Goal: Subscribe to service/newsletter

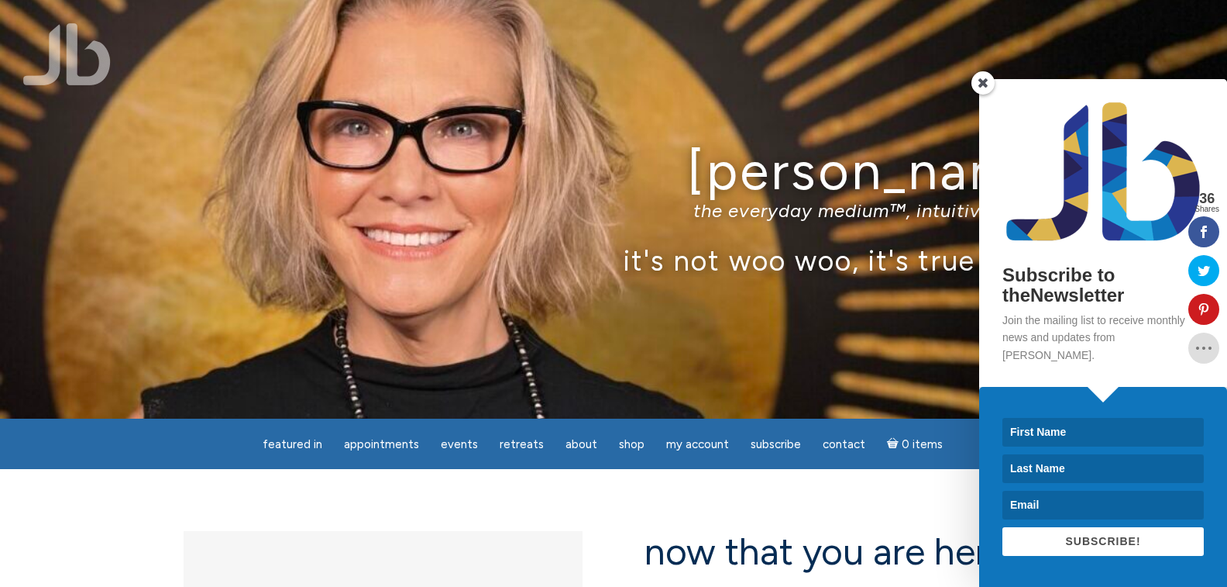
click at [1048, 432] on input at bounding box center [1103, 432] width 201 height 29
type input "Larry"
click at [1076, 472] on input at bounding box center [1103, 468] width 201 height 29
type input "Sturgill"
click at [1037, 494] on input at bounding box center [1103, 505] width 201 height 29
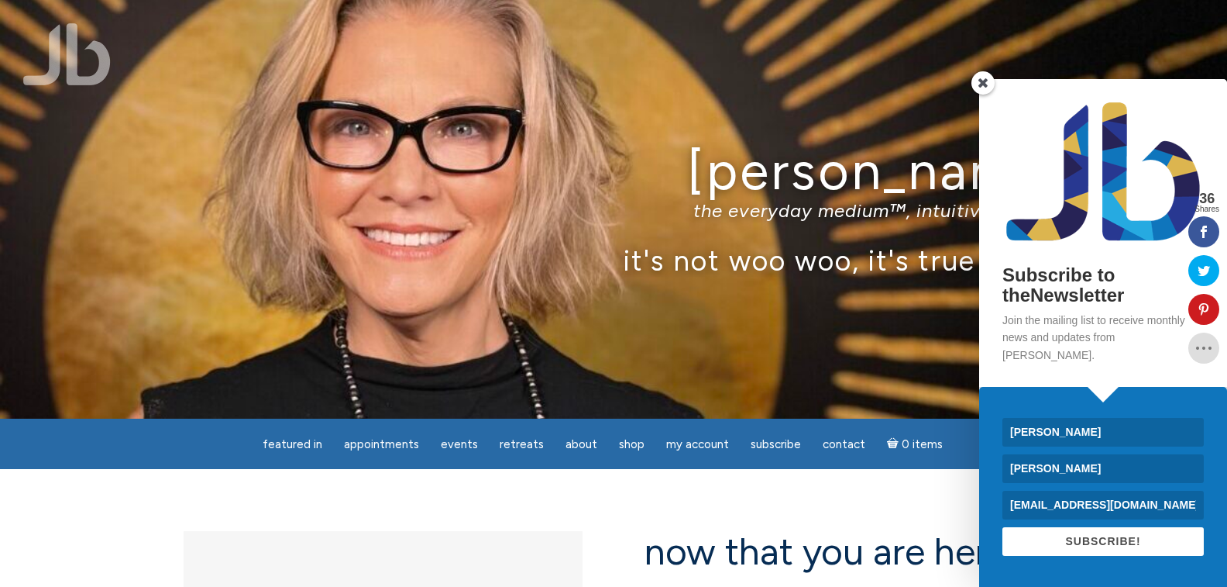
type input "realmikel70@aol.com"
click at [1111, 546] on span "SUBSCRIBE!" at bounding box center [1103, 541] width 75 height 12
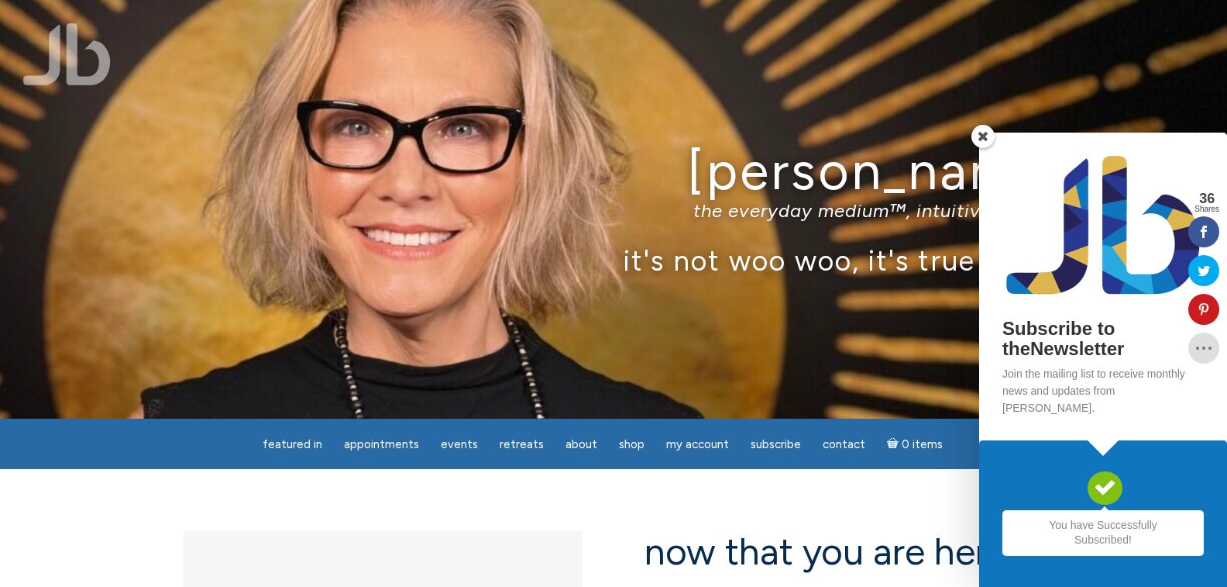
click at [984, 148] on span at bounding box center [983, 136] width 23 height 23
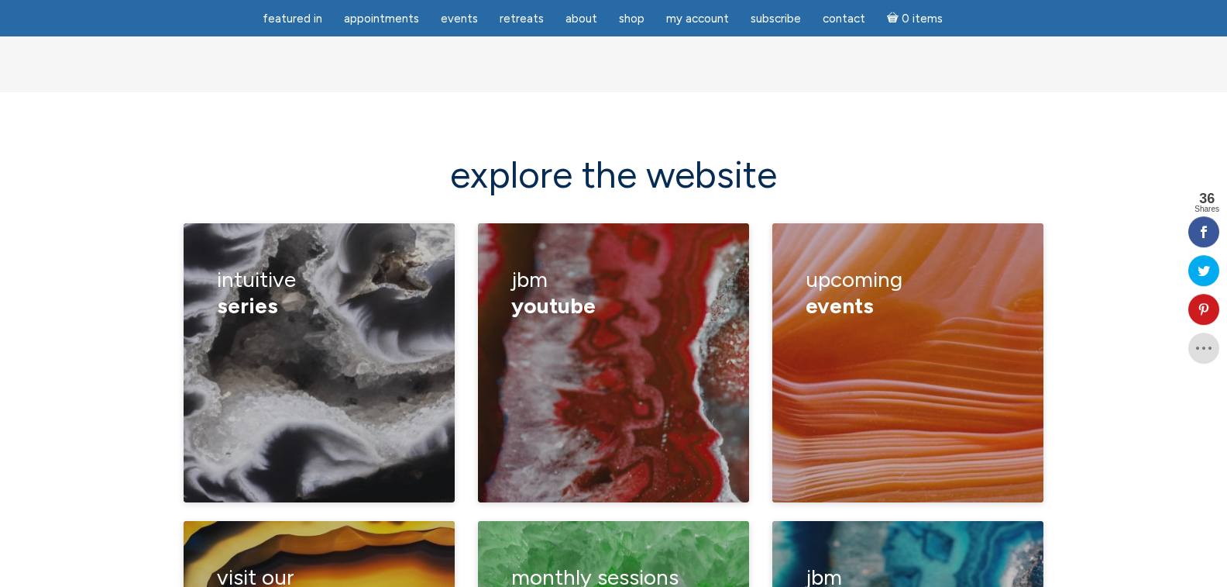
scroll to position [2055, 0]
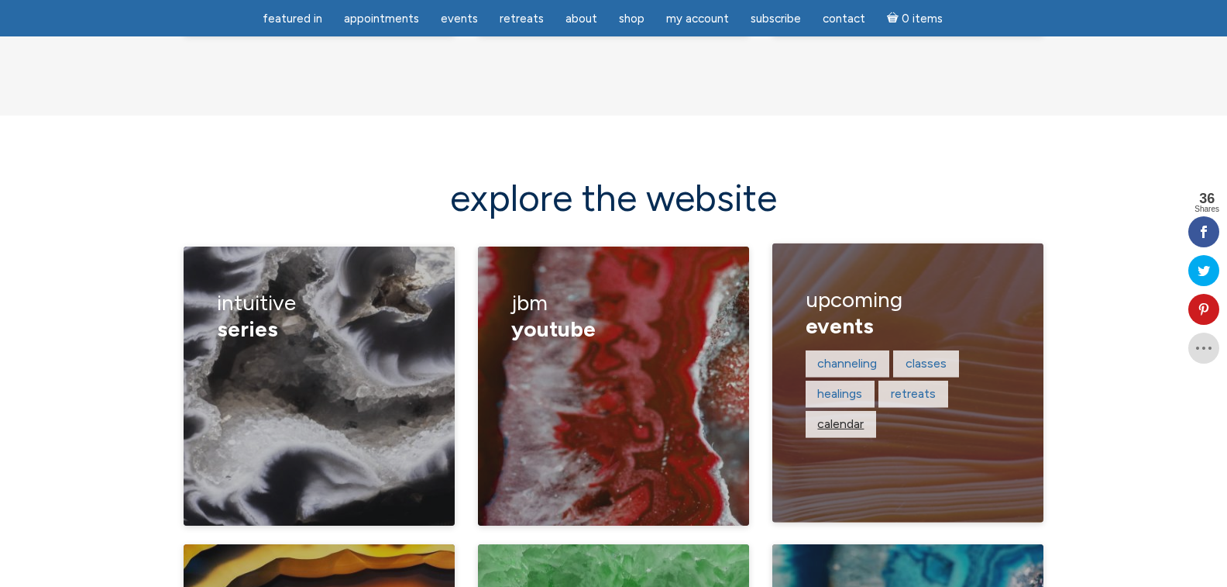
click at [838, 416] on link "calendar" at bounding box center [841, 423] width 46 height 15
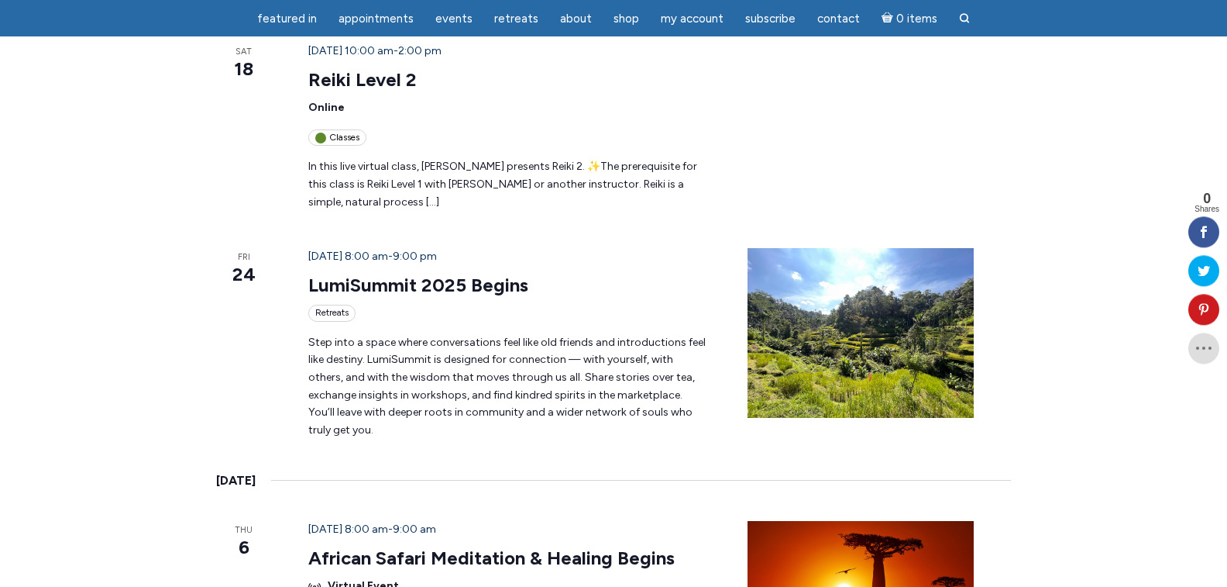
scroll to position [790, 0]
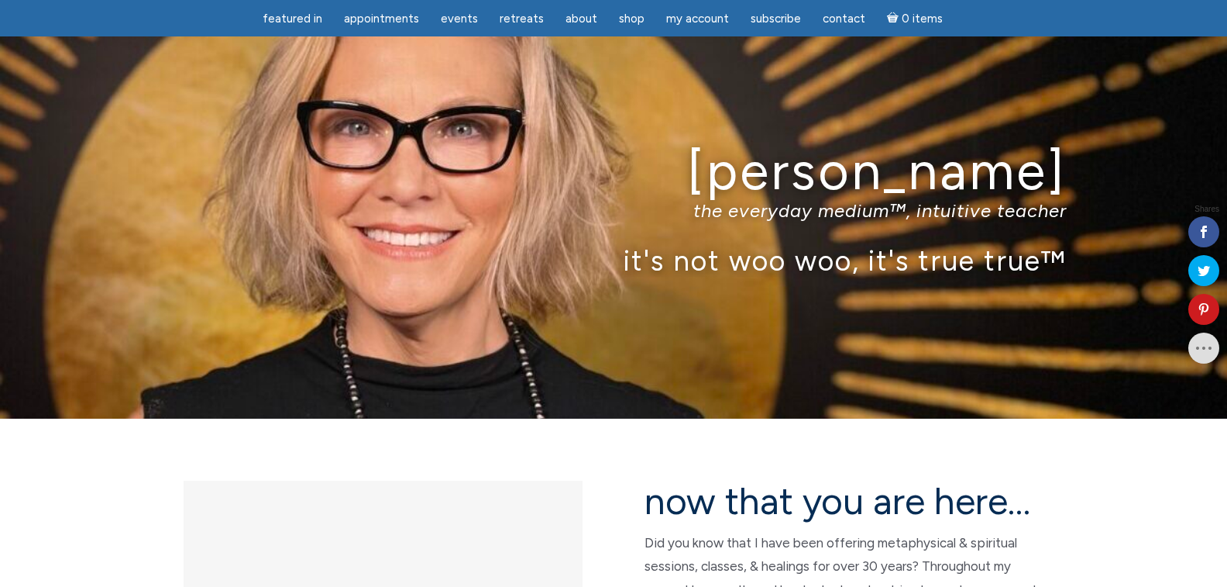
scroll to position [2055, 0]
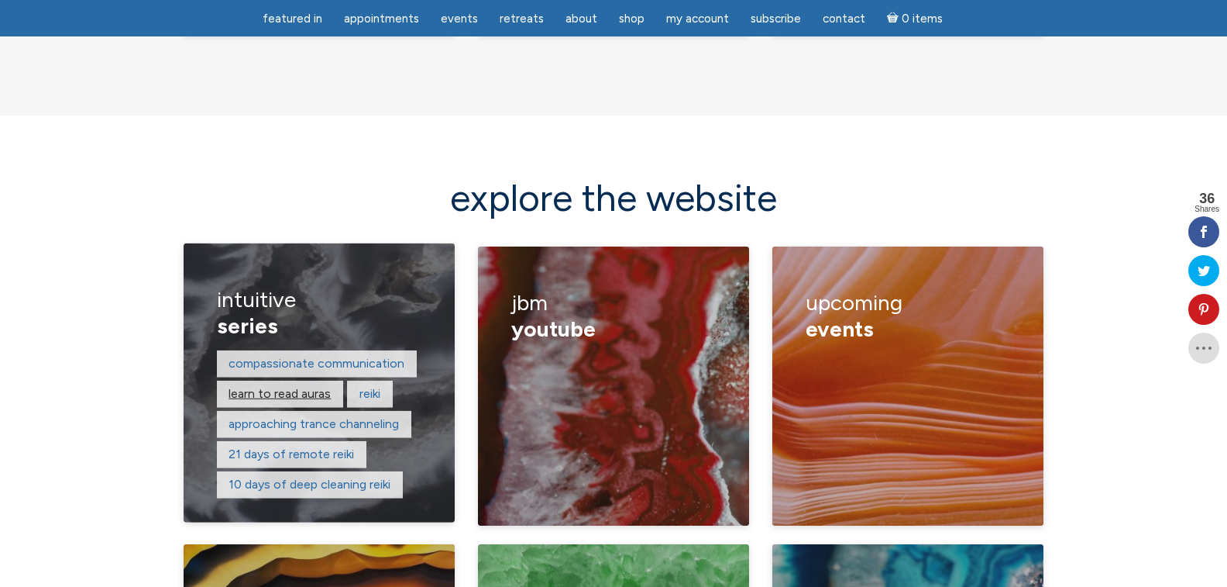
click at [278, 386] on link "learn to read auras" at bounding box center [280, 393] width 102 height 15
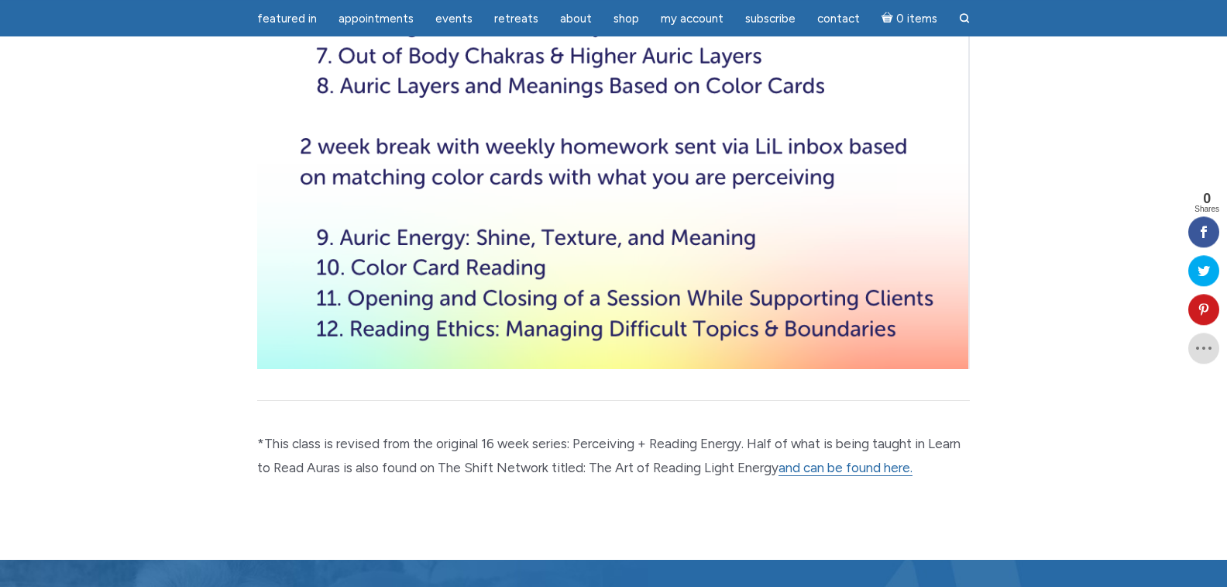
scroll to position [2821, 0]
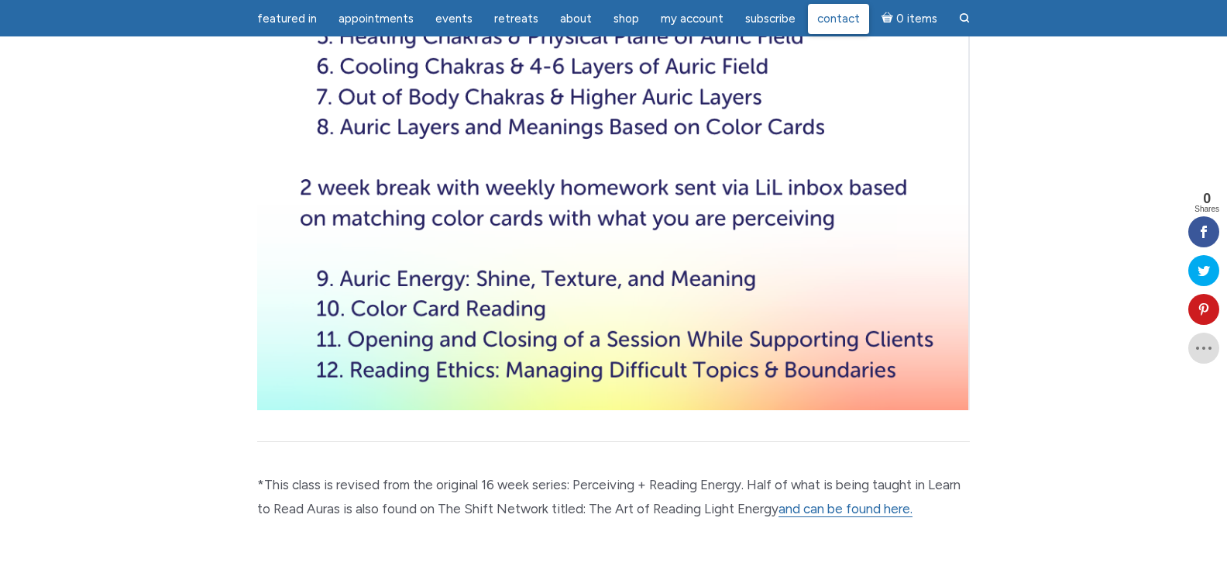
click at [827, 18] on span "Contact" at bounding box center [839, 19] width 43 height 14
